Goal: Information Seeking & Learning: Find specific fact

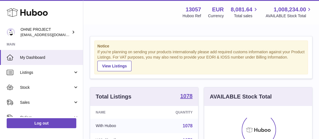
scroll to position [87, 108]
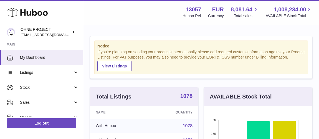
click at [183, 94] on strong "1078" at bounding box center [186, 96] width 12 height 6
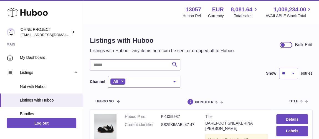
click at [102, 70] on div "Search Channel All All eBay Amazon Shopify Woocommerce Etsy No elements found. …" at bounding box center [135, 73] width 90 height 28
click at [103, 70] on div "Search Channel All All eBay Amazon Shopify Woocommerce Etsy No elements found. …" at bounding box center [135, 73] width 90 height 28
click at [106, 63] on input "text" at bounding box center [135, 64] width 90 height 11
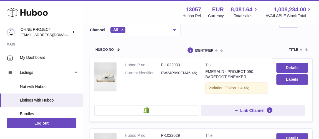
scroll to position [50, 0]
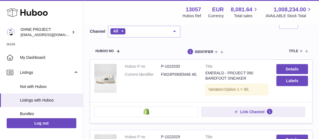
click at [174, 65] on dd "P-1022030" at bounding box center [179, 66] width 36 height 5
copy dd "1022030"
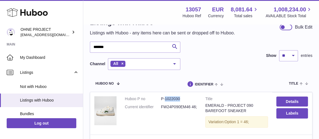
scroll to position [0, 0]
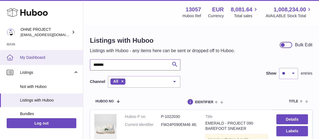
drag, startPoint x: 112, startPoint y: 68, endPoint x: 11, endPoint y: 61, distance: 101.2
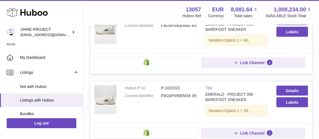
scroll to position [529, 0]
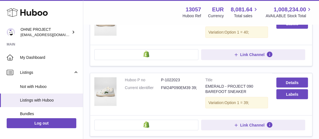
click at [172, 77] on dd "P-1022023" at bounding box center [179, 79] width 36 height 5
copy dd "1022023"
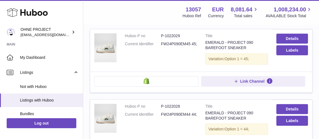
scroll to position [0, 0]
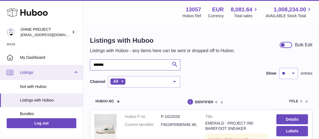
drag, startPoint x: 78, startPoint y: 69, endPoint x: 31, endPoint y: 74, distance: 47.6
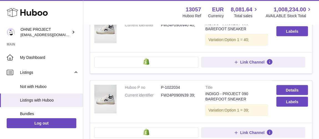
scroll to position [529, 0]
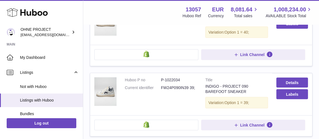
click at [175, 77] on dd "P-1022034" at bounding box center [179, 79] width 36 height 5
copy dd "1022034"
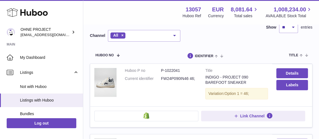
scroll to position [25, 0]
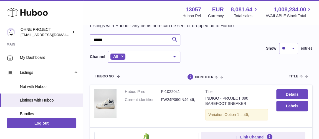
click at [171, 89] on dd "P-1022041" at bounding box center [179, 91] width 36 height 5
copy dd "1022041"
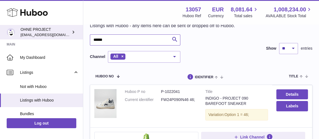
drag, startPoint x: 112, startPoint y: 38, endPoint x: 29, endPoint y: 39, distance: 83.5
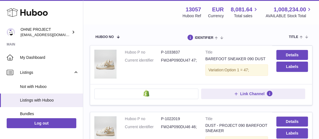
scroll to position [101, 0]
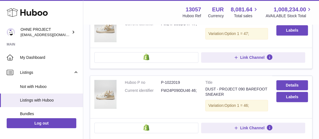
click at [172, 82] on dd "P-1022019" at bounding box center [179, 82] width 36 height 5
copy dd "1022019"
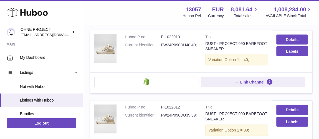
scroll to position [605, 0]
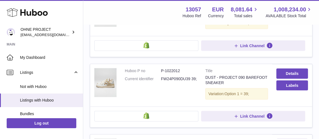
click at [174, 68] on dl "Huboo P no P-1022012 Current identifier FW24P090DU39 39;" at bounding box center [161, 76] width 72 height 16
click at [174, 68] on dd "P-1022012" at bounding box center [179, 70] width 36 height 5
copy dd "1022012"
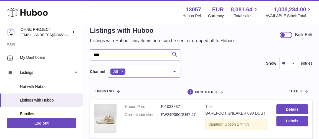
scroll to position [0, 0]
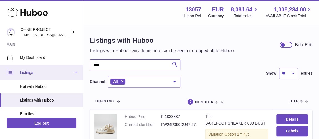
drag, startPoint x: 105, startPoint y: 62, endPoint x: 56, endPoint y: 65, distance: 48.9
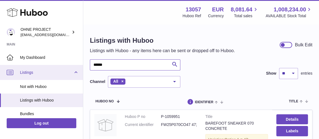
type input "******"
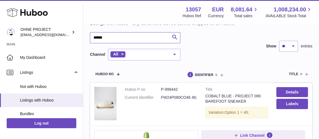
scroll to position [50, 0]
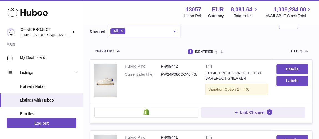
click at [177, 66] on dd "P-999442" at bounding box center [179, 66] width 36 height 5
copy dd "999442"
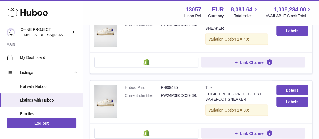
scroll to position [554, 0]
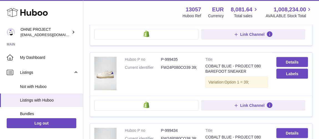
click at [172, 57] on dd "P-999435" at bounding box center [179, 59] width 36 height 5
copy dd "999435"
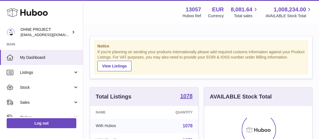
scroll to position [87, 108]
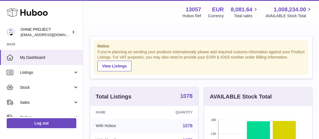
click at [187, 95] on strong "1078" at bounding box center [186, 96] width 12 height 6
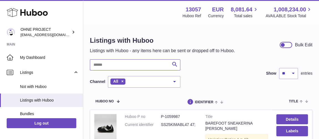
click at [115, 70] on input "text" at bounding box center [135, 64] width 90 height 11
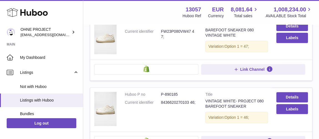
scroll to position [101, 0]
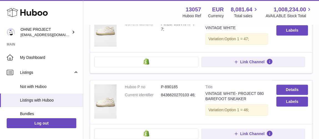
click at [172, 87] on dd "P-890185" at bounding box center [179, 86] width 36 height 5
copy dd "890185"
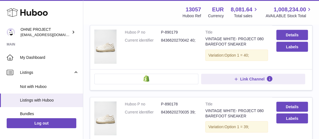
scroll to position [630, 0]
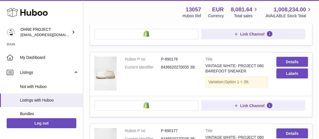
click at [171, 57] on dd "P-890178" at bounding box center [179, 59] width 36 height 5
copy dd "890178"
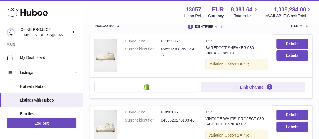
scroll to position [0, 0]
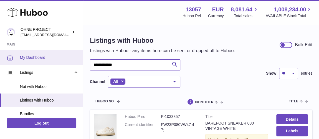
drag, startPoint x: 129, startPoint y: 62, endPoint x: 48, endPoint y: 63, distance: 81.2
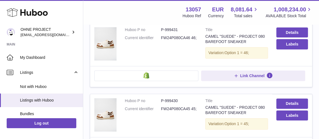
scroll to position [50, 0]
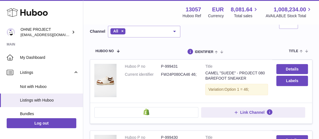
click at [166, 66] on dd "P-999431" at bounding box center [179, 66] width 36 height 5
copy dd "999431"
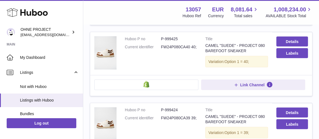
scroll to position [529, 0]
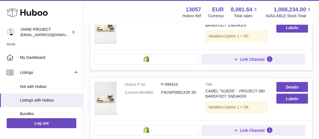
click at [173, 82] on dd "P-999424" at bounding box center [179, 84] width 36 height 5
copy dd "999424"
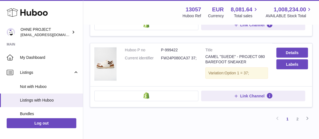
click at [170, 47] on dd "P-999422" at bounding box center [179, 49] width 36 height 5
copy dd "999422"
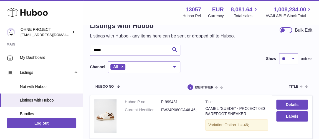
scroll to position [0, 0]
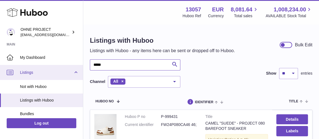
drag, startPoint x: 112, startPoint y: 65, endPoint x: 45, endPoint y: 67, distance: 66.8
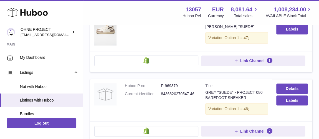
scroll to position [151, 0]
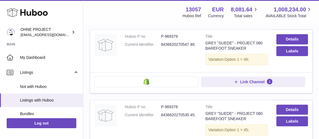
click at [173, 32] on td "Huboo P no P-969379 Current identifier 8436620270547 46;" at bounding box center [161, 51] width 80 height 42
click at [173, 34] on dd "P-969379" at bounding box center [179, 36] width 36 height 5
copy dd "969379"
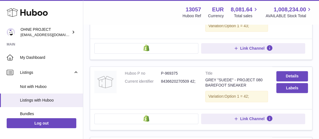
scroll to position [403, 0]
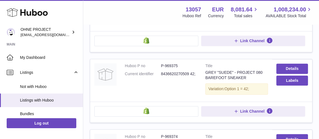
click at [173, 63] on dd "P-969375" at bounding box center [179, 65] width 36 height 5
copy dd "969375"
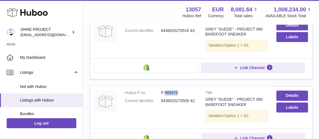
scroll to position [353, 0]
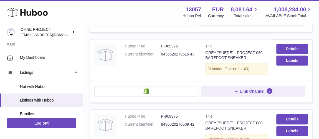
click at [174, 44] on dd "P-969376" at bounding box center [179, 46] width 36 height 5
copy dd "969376"
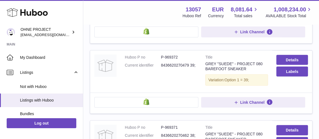
scroll to position [630, 0]
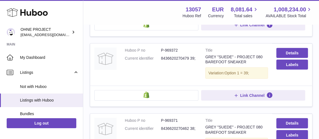
click at [171, 48] on dd "P-969372" at bounding box center [179, 50] width 36 height 5
copy dd "969372"
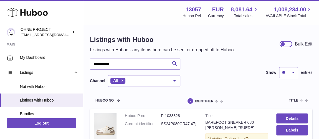
scroll to position [0, 0]
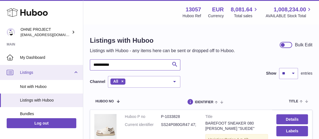
drag, startPoint x: 123, startPoint y: 66, endPoint x: 27, endPoint y: 66, distance: 95.9
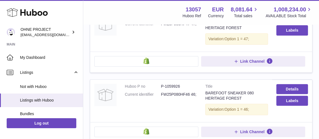
scroll to position [126, 0]
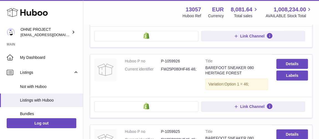
click at [171, 59] on dd "P-1059926" at bounding box center [179, 61] width 36 height 5
copy dd "1059926"
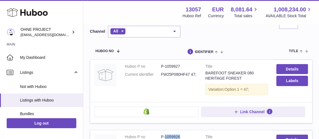
scroll to position [0, 0]
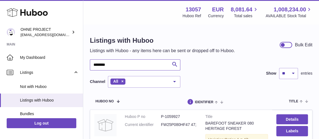
click at [131, 65] on input "********" at bounding box center [135, 64] width 90 height 11
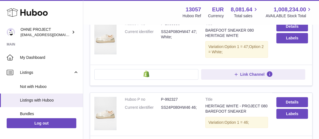
scroll to position [101, 0]
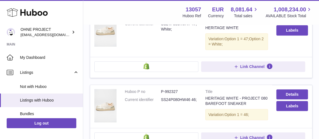
click at [171, 90] on dd "P-992327" at bounding box center [179, 91] width 36 height 5
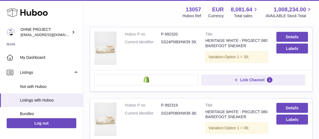
scroll to position [630, 0]
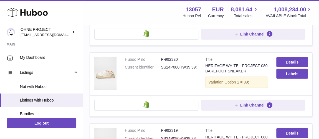
click at [169, 57] on dd "P-992320" at bounding box center [179, 59] width 36 height 5
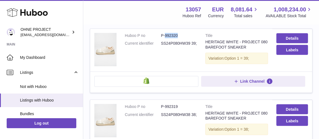
scroll to position [680, 0]
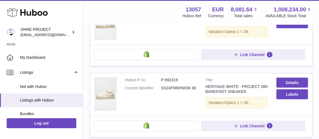
click at [173, 77] on dd "P-992319" at bounding box center [179, 79] width 36 height 5
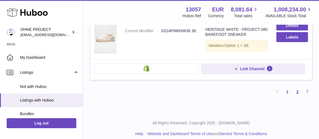
click at [296, 87] on link "2" at bounding box center [297, 92] width 10 height 10
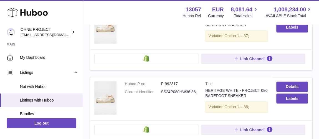
scroll to position [75, 0]
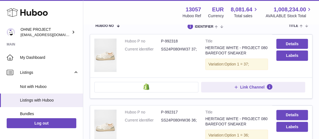
click at [173, 41] on dd "P-992318" at bounding box center [179, 41] width 36 height 5
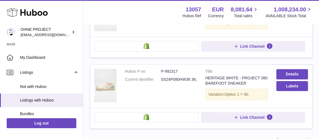
scroll to position [151, 0]
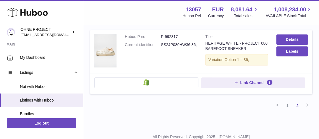
click at [172, 32] on td "Huboo P no P-992317 Current identifier SS24P080HW36 36;" at bounding box center [161, 51] width 80 height 43
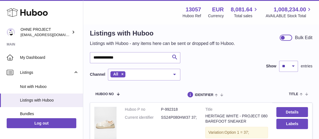
scroll to position [0, 0]
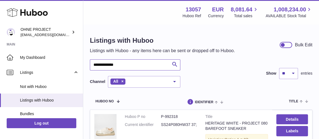
drag, startPoint x: 125, startPoint y: 67, endPoint x: 110, endPoint y: 67, distance: 15.8
click at [110, 67] on input "**********" at bounding box center [135, 64] width 90 height 11
type input "**********"
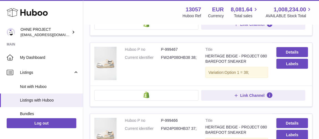
scroll to position [605, 0]
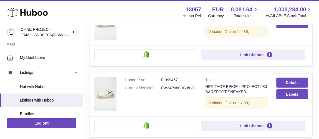
click at [170, 77] on dd "P-999467" at bounding box center [179, 79] width 36 height 5
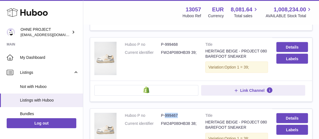
scroll to position [554, 0]
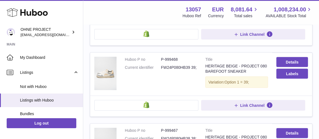
click at [175, 53] on td "Huboo P no P-999468 Current identifier FW24P080HB39 39;" at bounding box center [161, 74] width 80 height 43
click at [175, 57] on dd "P-999468" at bounding box center [179, 59] width 36 height 5
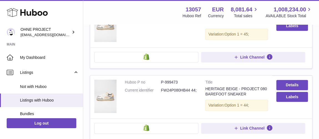
scroll to position [25, 0]
